Goal: Task Accomplishment & Management: Use online tool/utility

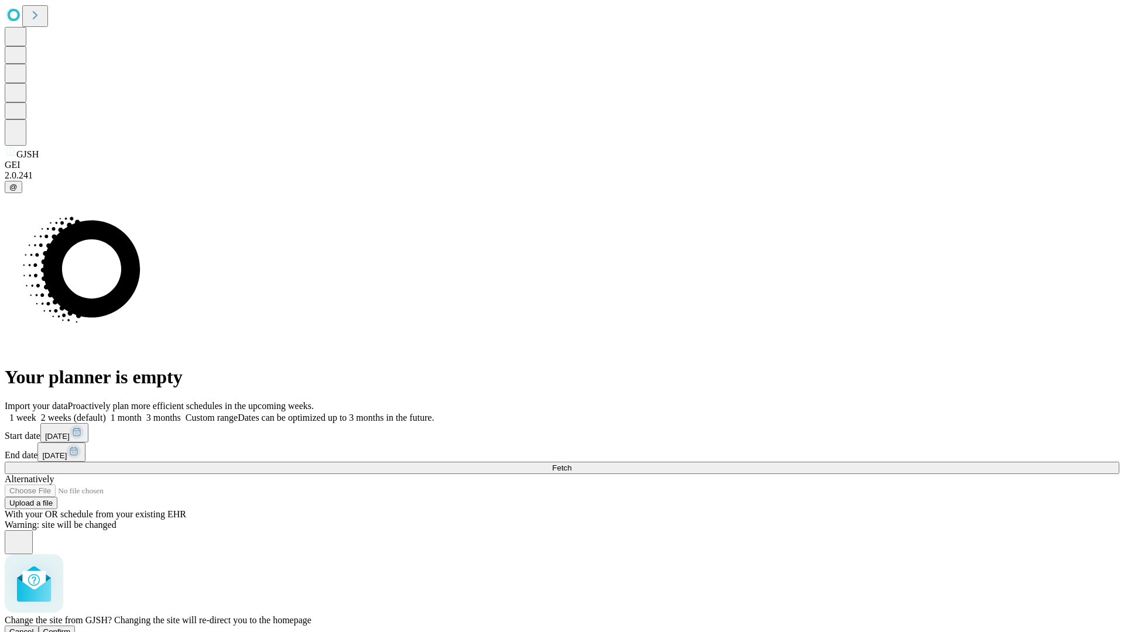
click at [71, 627] on span "Confirm" at bounding box center [57, 631] width 28 height 9
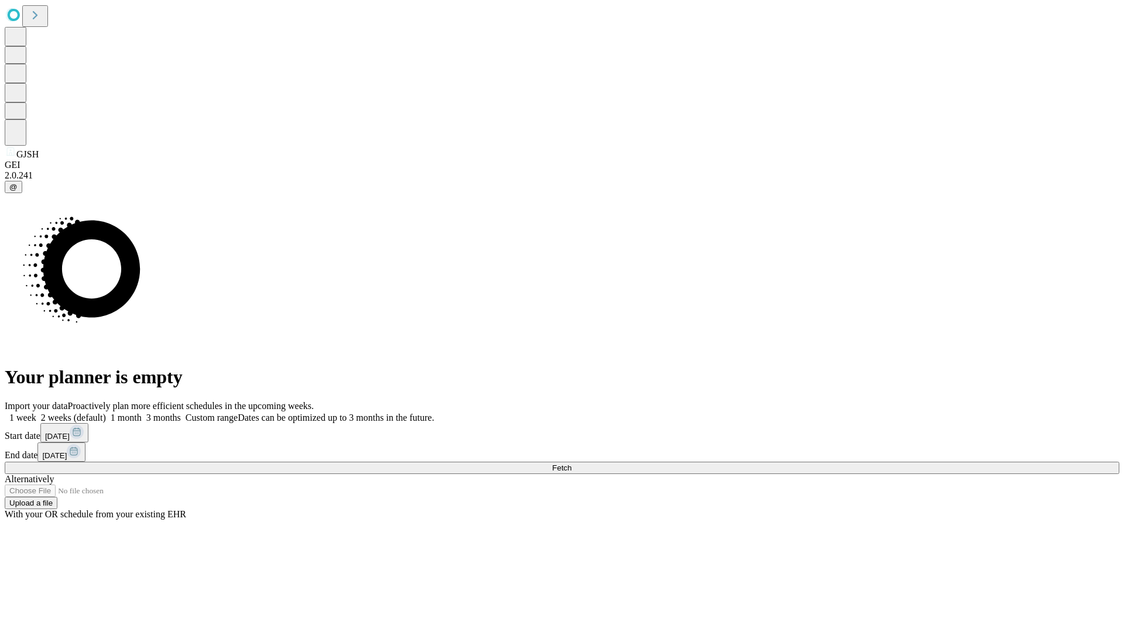
click at [142, 413] on label "1 month" at bounding box center [124, 418] width 36 height 10
click at [571, 464] on span "Fetch" at bounding box center [561, 468] width 19 height 9
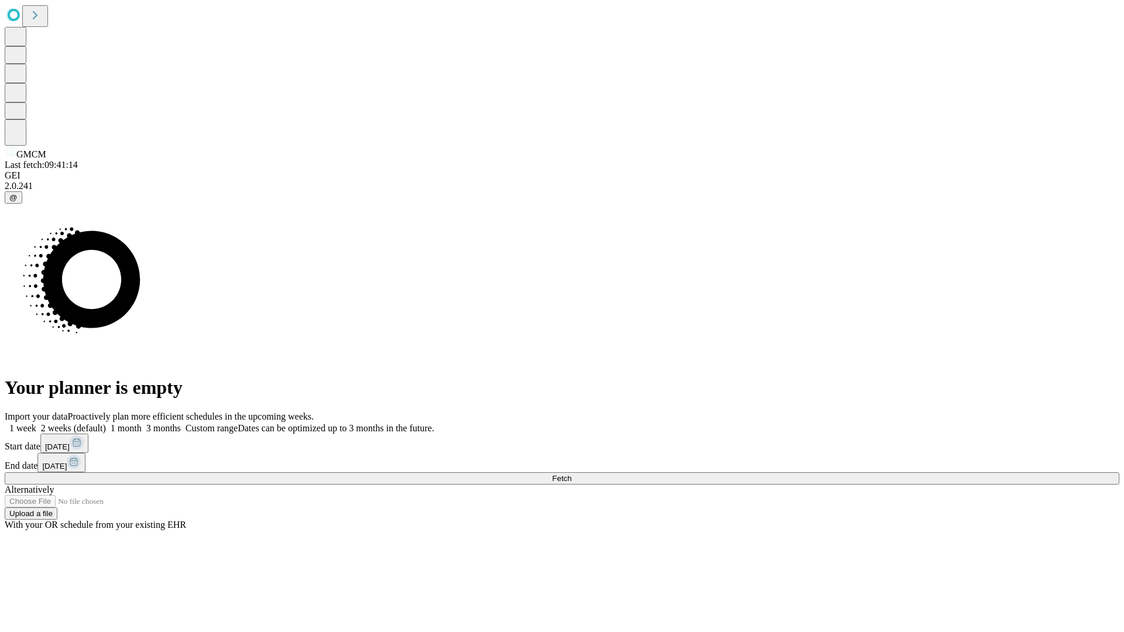
click at [142, 423] on label "1 month" at bounding box center [124, 428] width 36 height 10
click at [571, 474] on span "Fetch" at bounding box center [561, 478] width 19 height 9
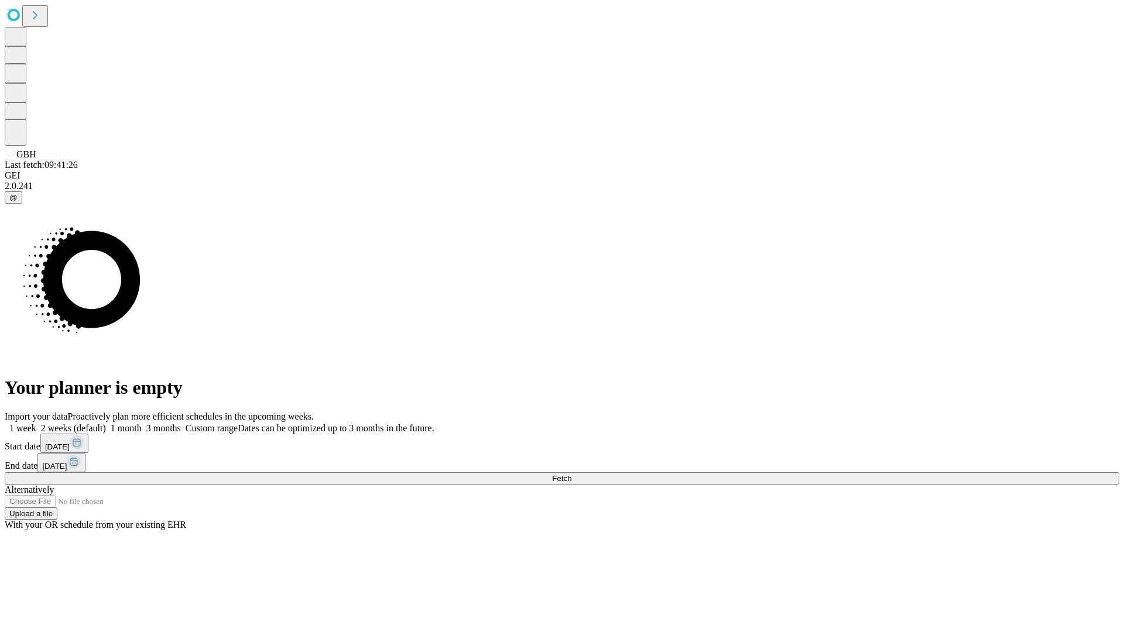
click at [142, 423] on label "1 month" at bounding box center [124, 428] width 36 height 10
click at [571, 474] on span "Fetch" at bounding box center [561, 478] width 19 height 9
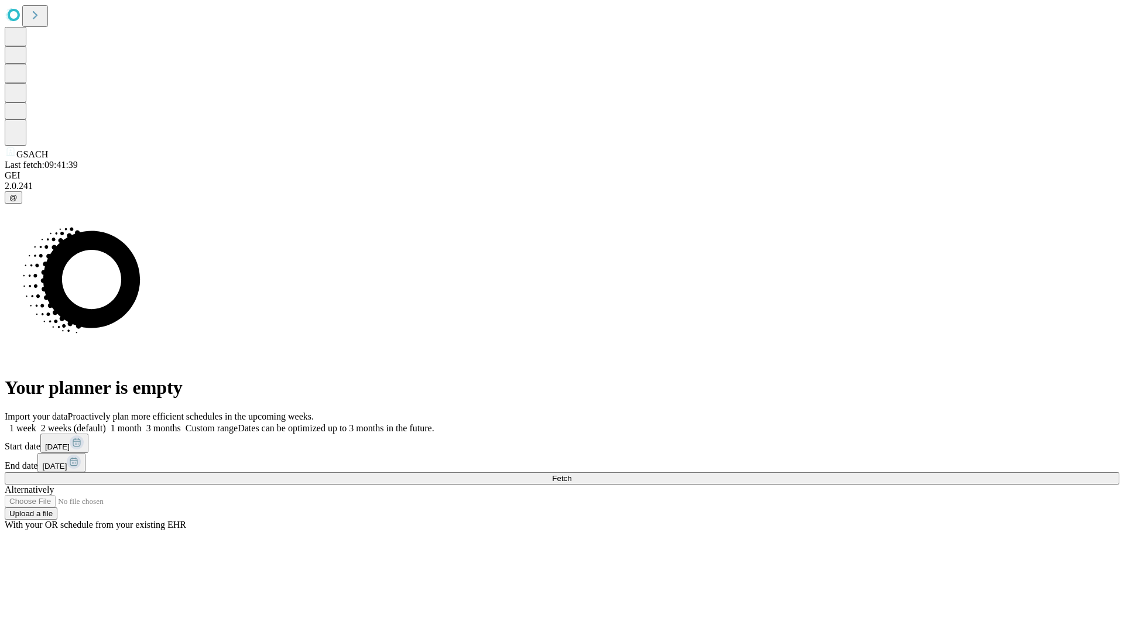
click at [142, 423] on label "1 month" at bounding box center [124, 428] width 36 height 10
click at [571, 474] on span "Fetch" at bounding box center [561, 478] width 19 height 9
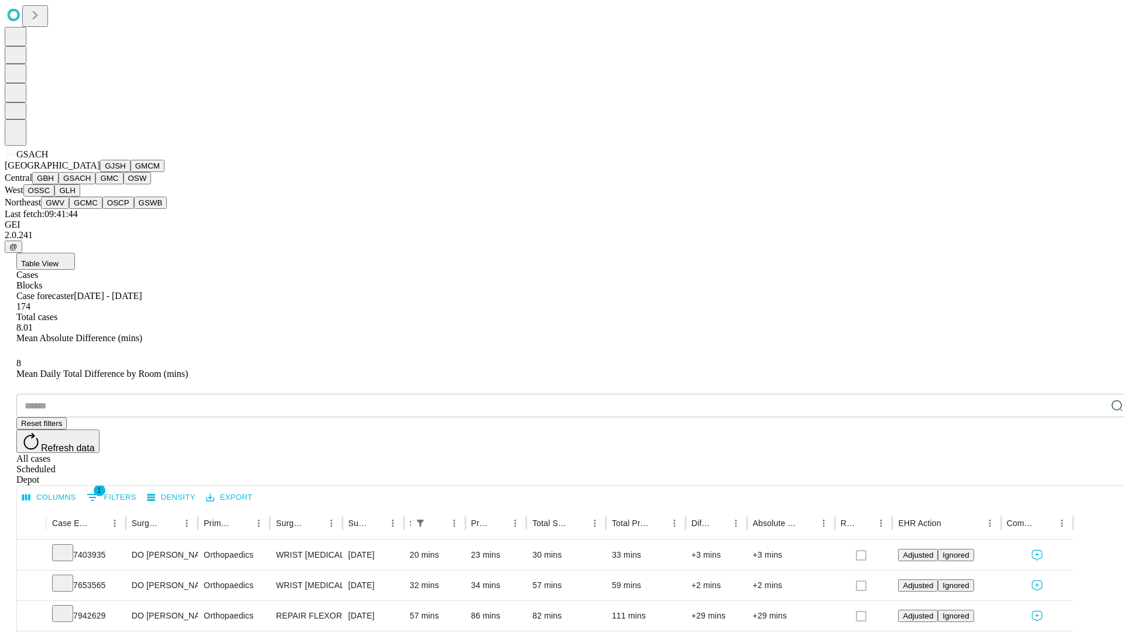
click at [95, 184] on button "GMC" at bounding box center [109, 178] width 28 height 12
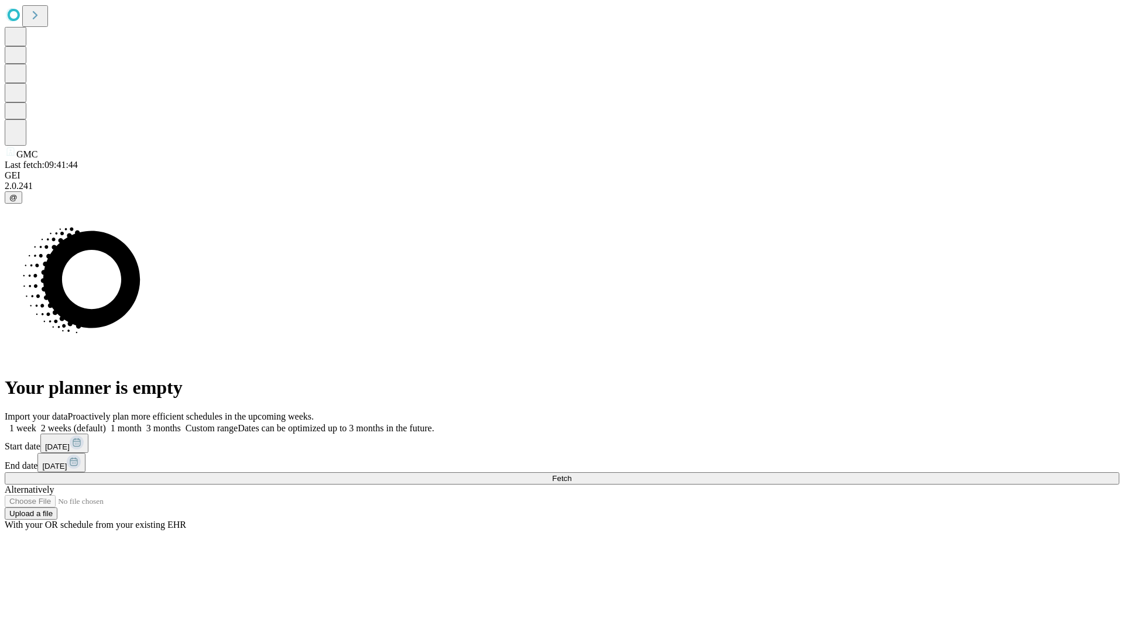
click at [142, 423] on label "1 month" at bounding box center [124, 428] width 36 height 10
click at [571, 474] on span "Fetch" at bounding box center [561, 478] width 19 height 9
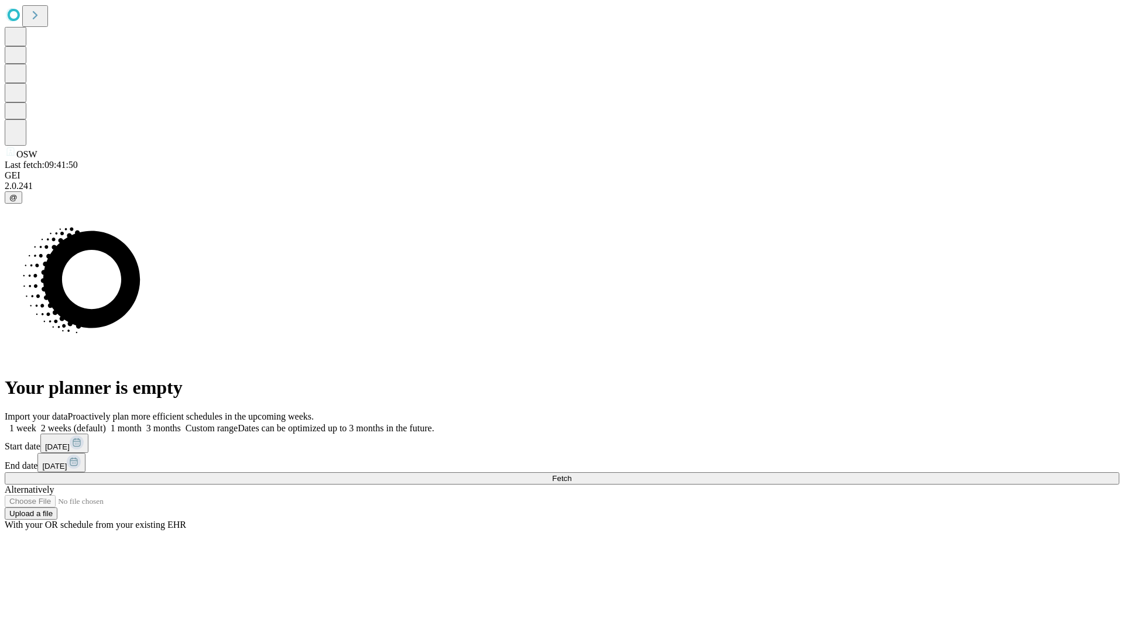
click at [571, 474] on span "Fetch" at bounding box center [561, 478] width 19 height 9
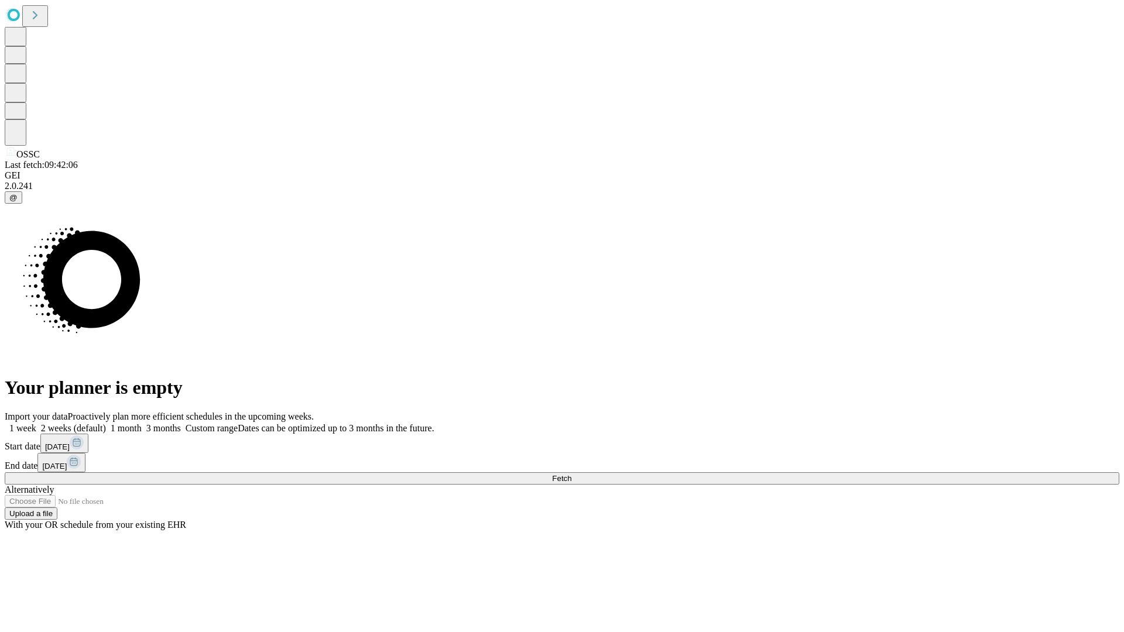
click at [142, 423] on label "1 month" at bounding box center [124, 428] width 36 height 10
click at [571, 474] on span "Fetch" at bounding box center [561, 478] width 19 height 9
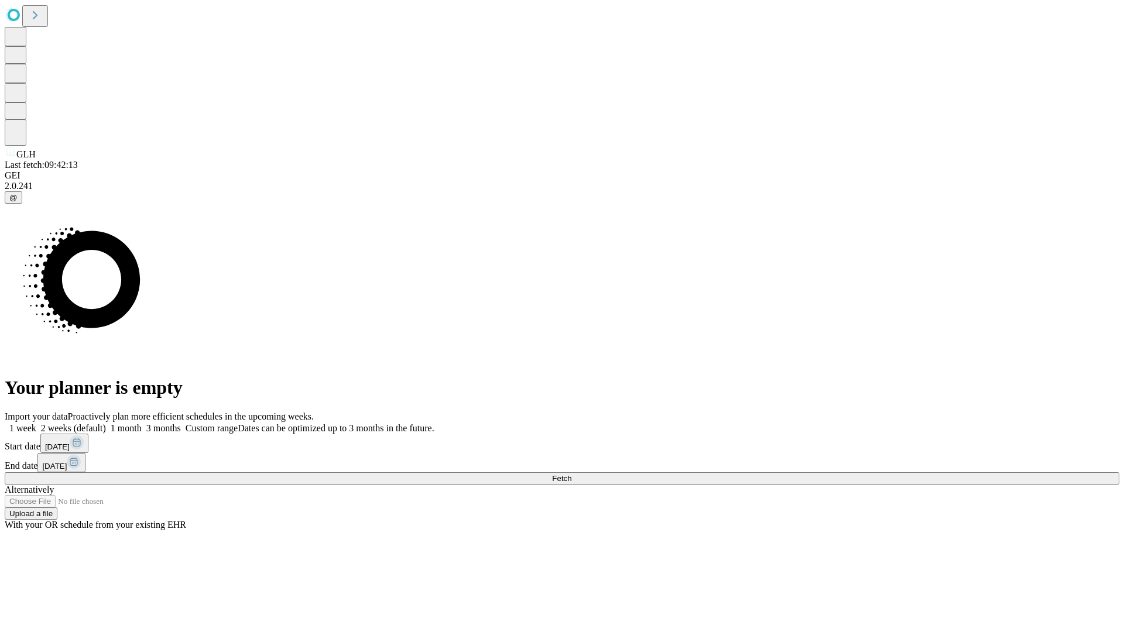
click at [571, 474] on span "Fetch" at bounding box center [561, 478] width 19 height 9
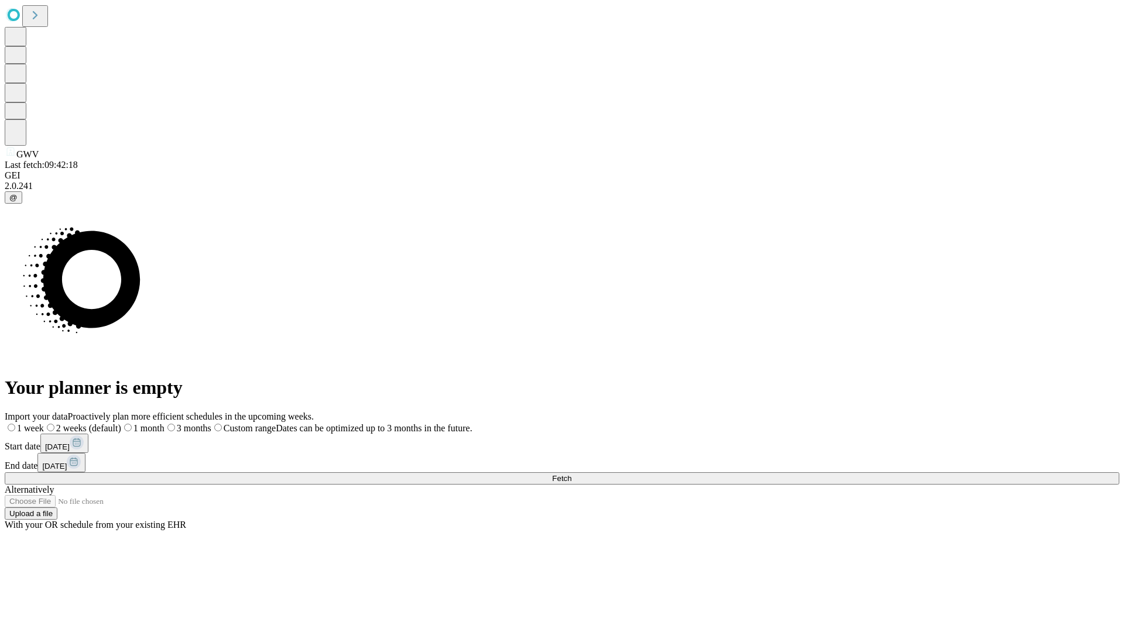
click at [164, 423] on label "1 month" at bounding box center [142, 428] width 43 height 10
click at [571, 474] on span "Fetch" at bounding box center [561, 478] width 19 height 9
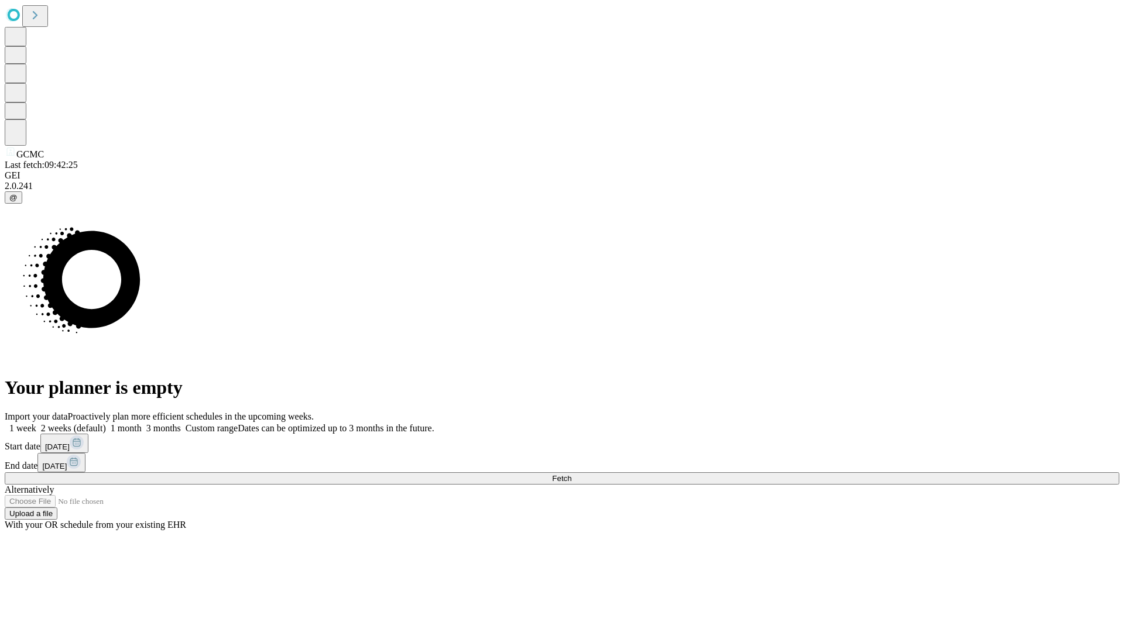
click at [571, 474] on span "Fetch" at bounding box center [561, 478] width 19 height 9
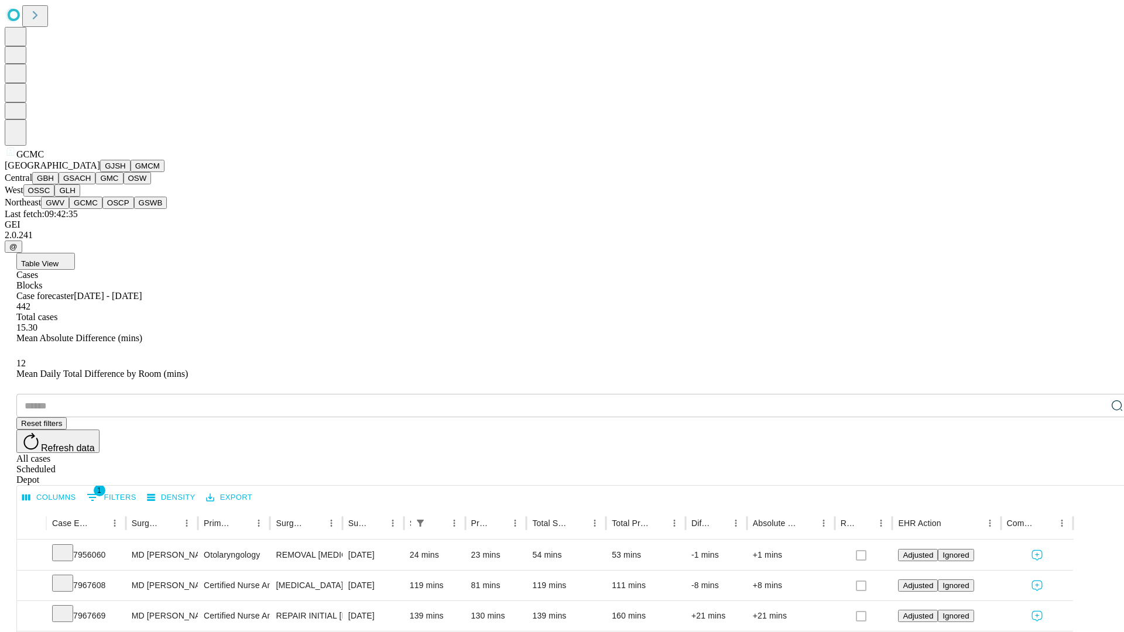
click at [102, 209] on button "OSCP" at bounding box center [118, 203] width 32 height 12
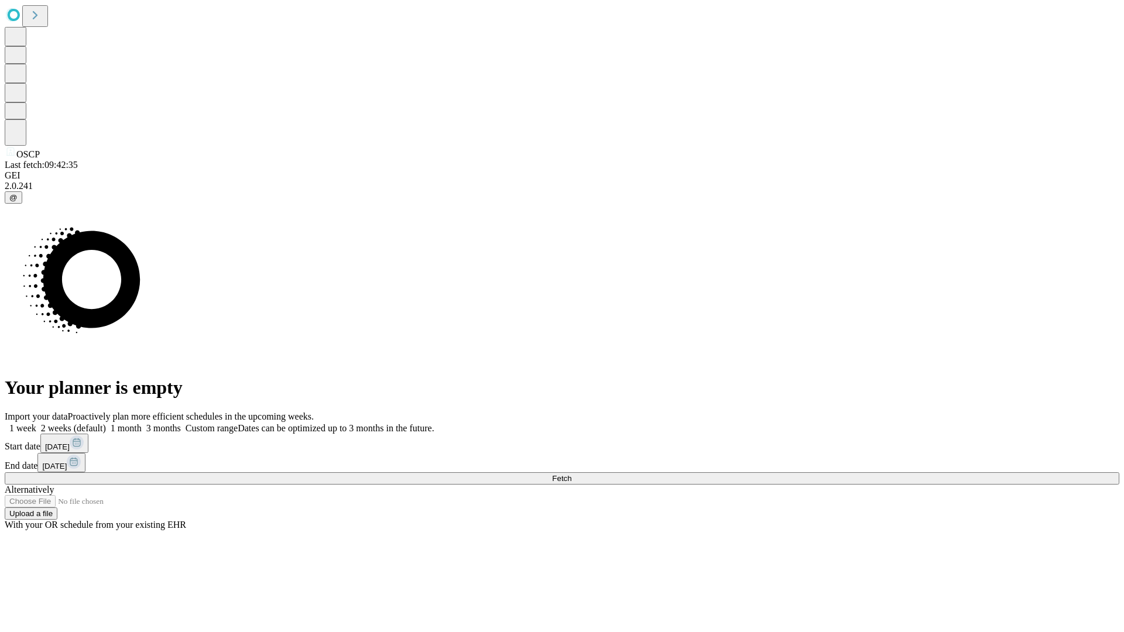
click at [142, 423] on label "1 month" at bounding box center [124, 428] width 36 height 10
click at [571, 474] on span "Fetch" at bounding box center [561, 478] width 19 height 9
